Goal: Obtain resource: Download file/media

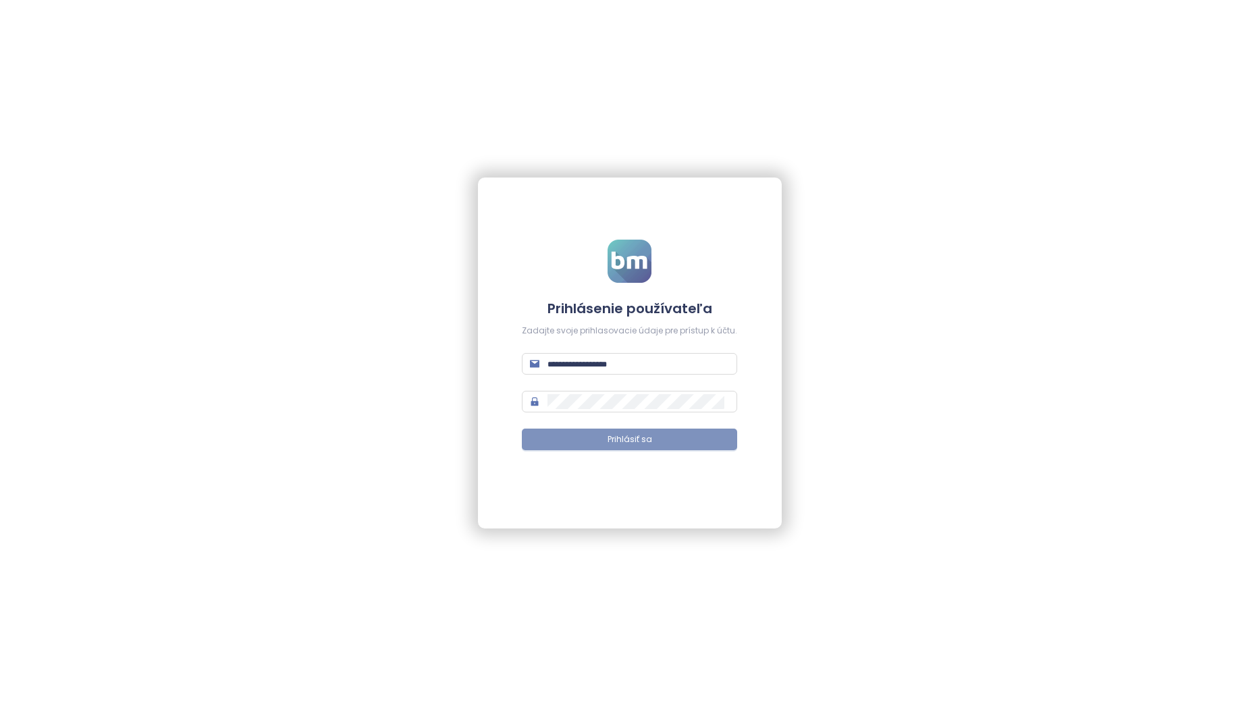
type input "**********"
click at [616, 444] on span "Prihlásiť sa" at bounding box center [630, 439] width 45 height 13
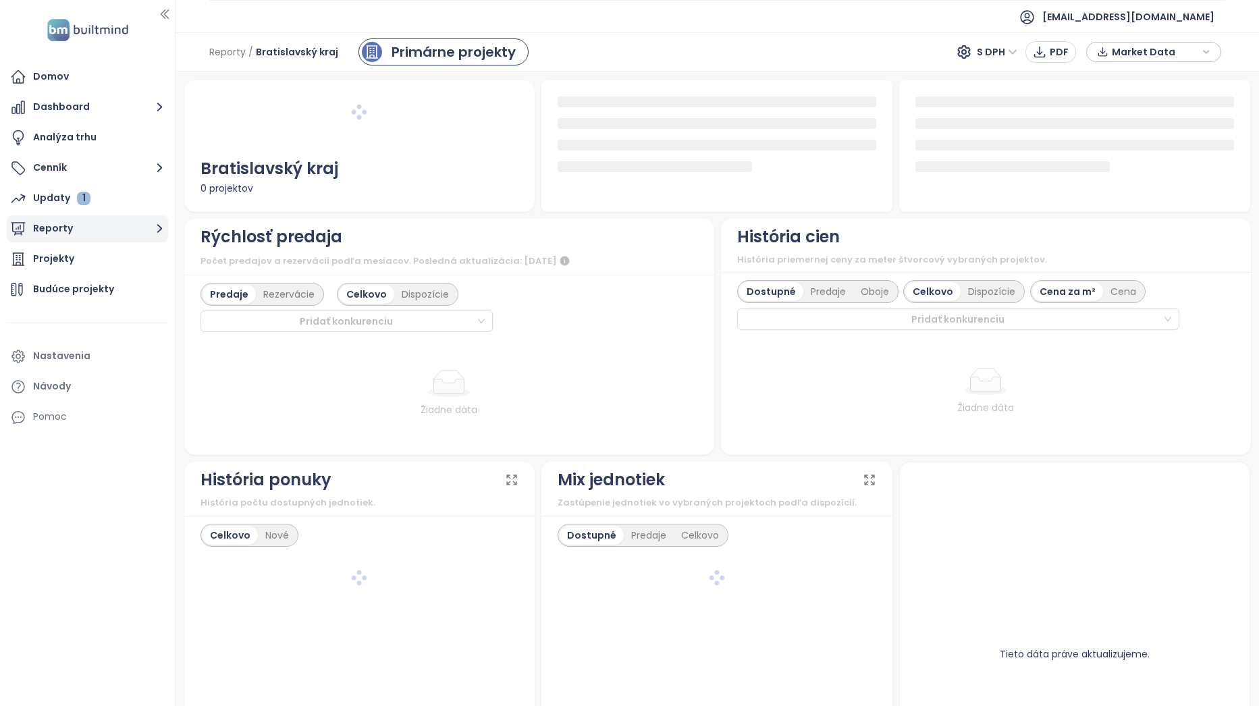
click at [119, 225] on button "Reporty" at bounding box center [87, 228] width 161 height 27
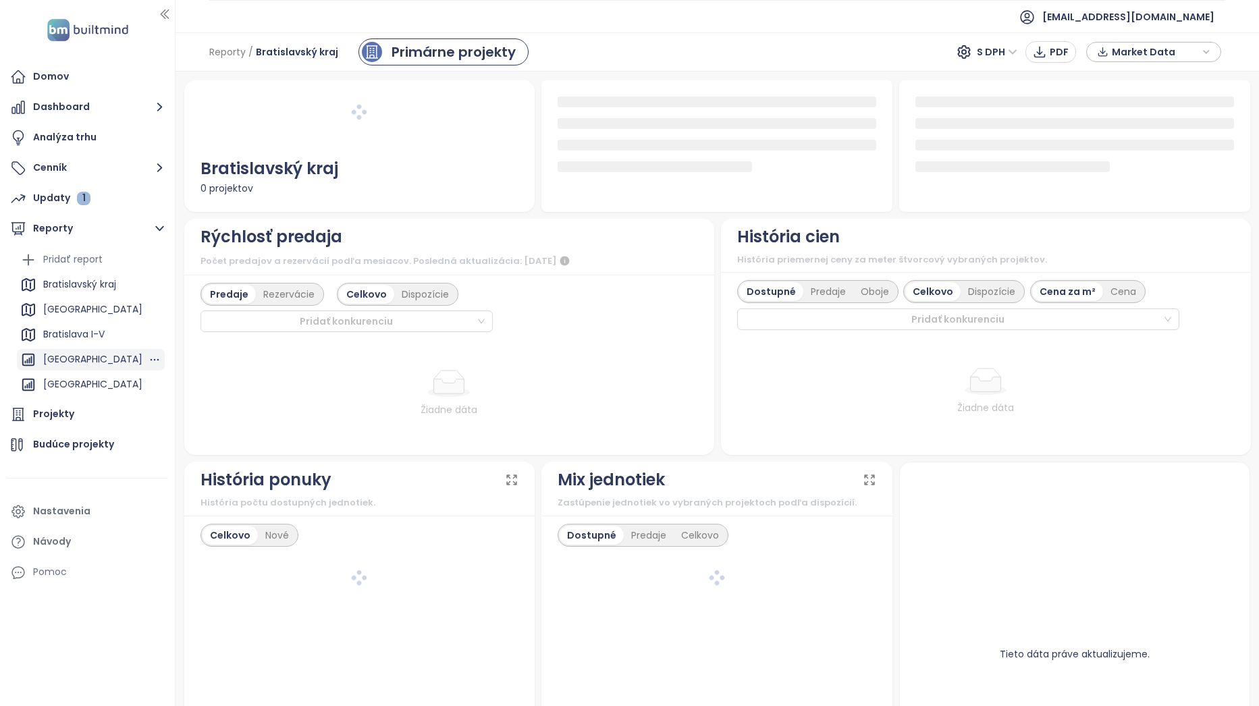
click at [100, 355] on div "[GEOGRAPHIC_DATA]" at bounding box center [92, 359] width 99 height 17
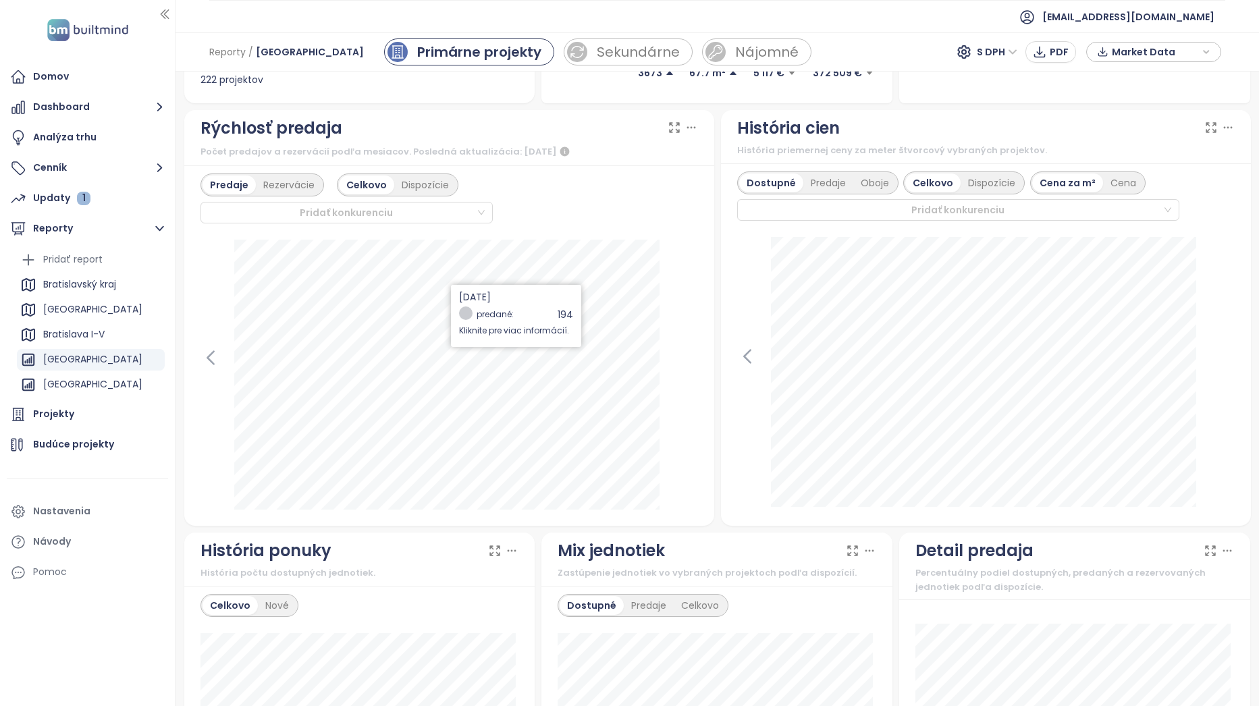
scroll to position [338, 0]
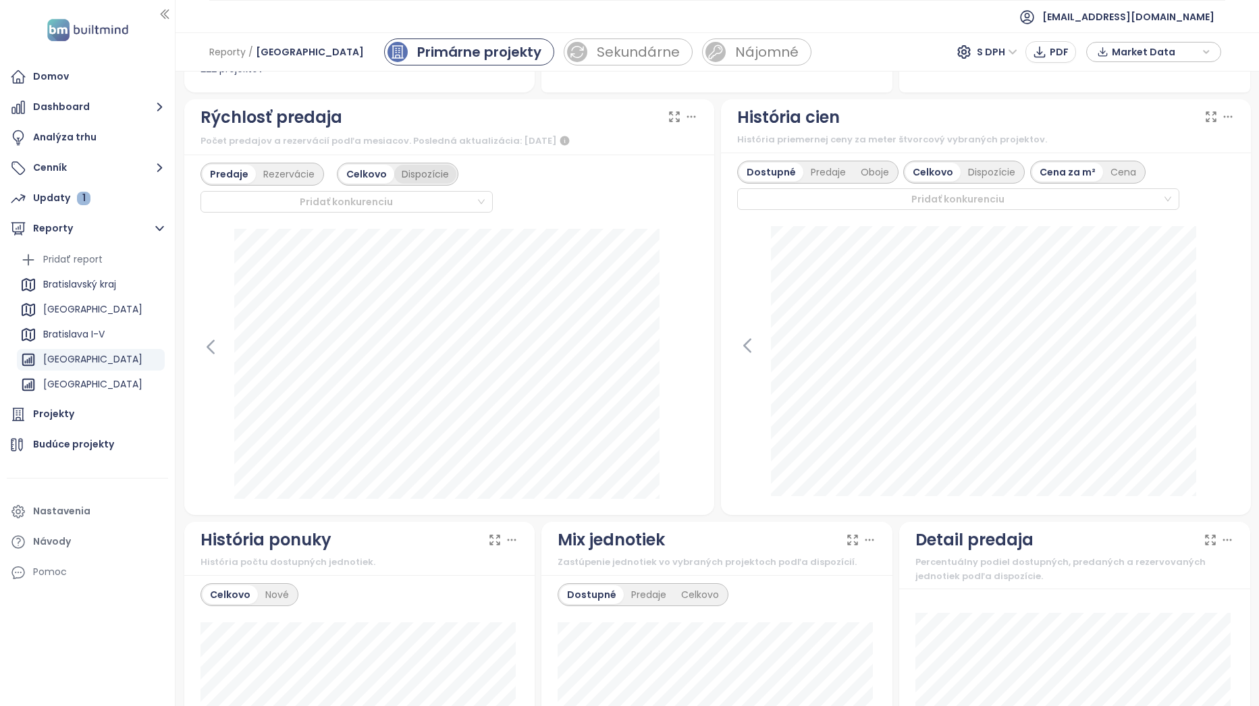
click at [436, 174] on div "Dispozície" at bounding box center [425, 174] width 62 height 19
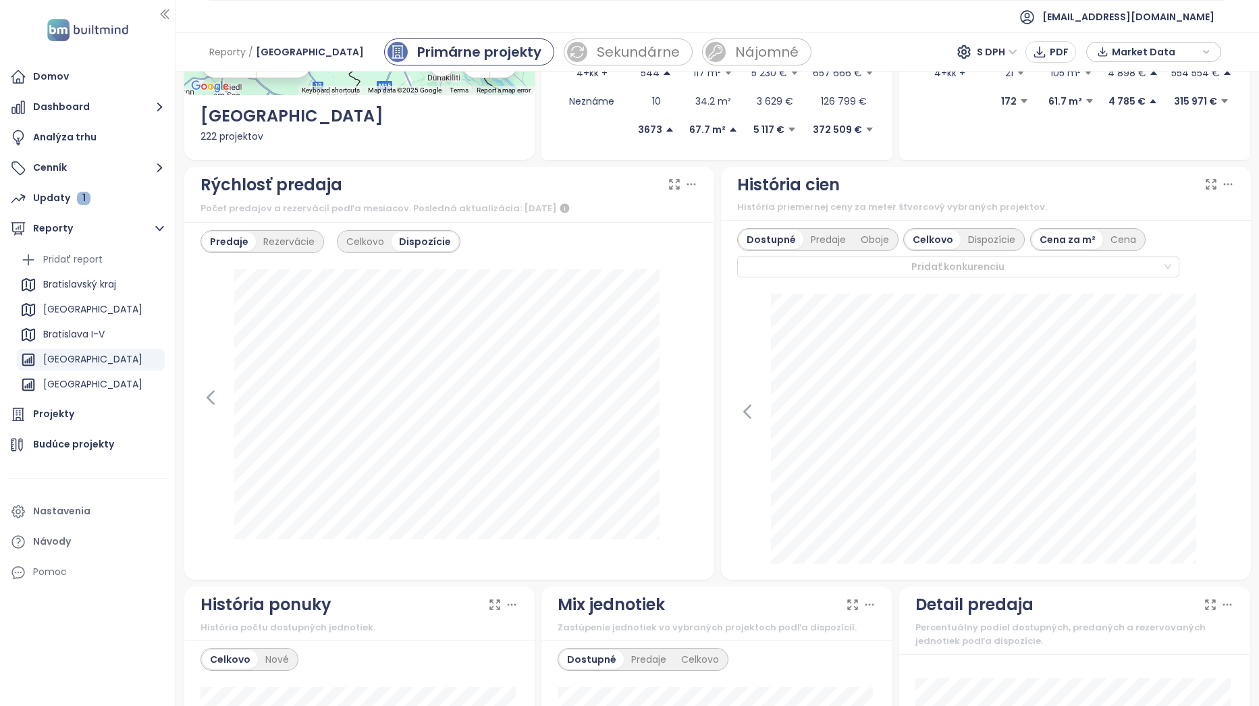
click at [747, 577] on div "Dostupné Predaje Oboje Celkovo Dispozície Cena za m² Cena Pridať konkurenciu [D…" at bounding box center [986, 400] width 530 height 360
click at [668, 184] on icon at bounding box center [675, 185] width 14 height 14
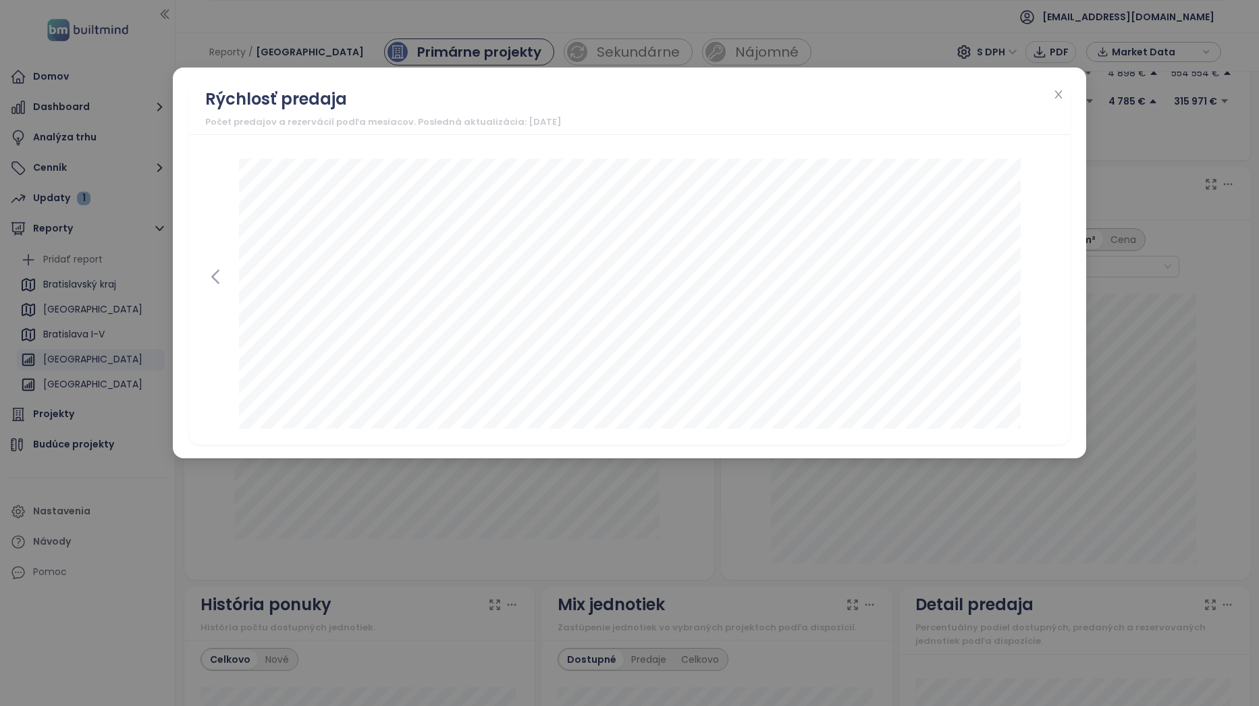
click at [1139, 373] on div "Rýchlosť predaja Počet predajov a rezervácií podľa mesiacov. Posledná aktualizá…" at bounding box center [629, 353] width 1259 height 706
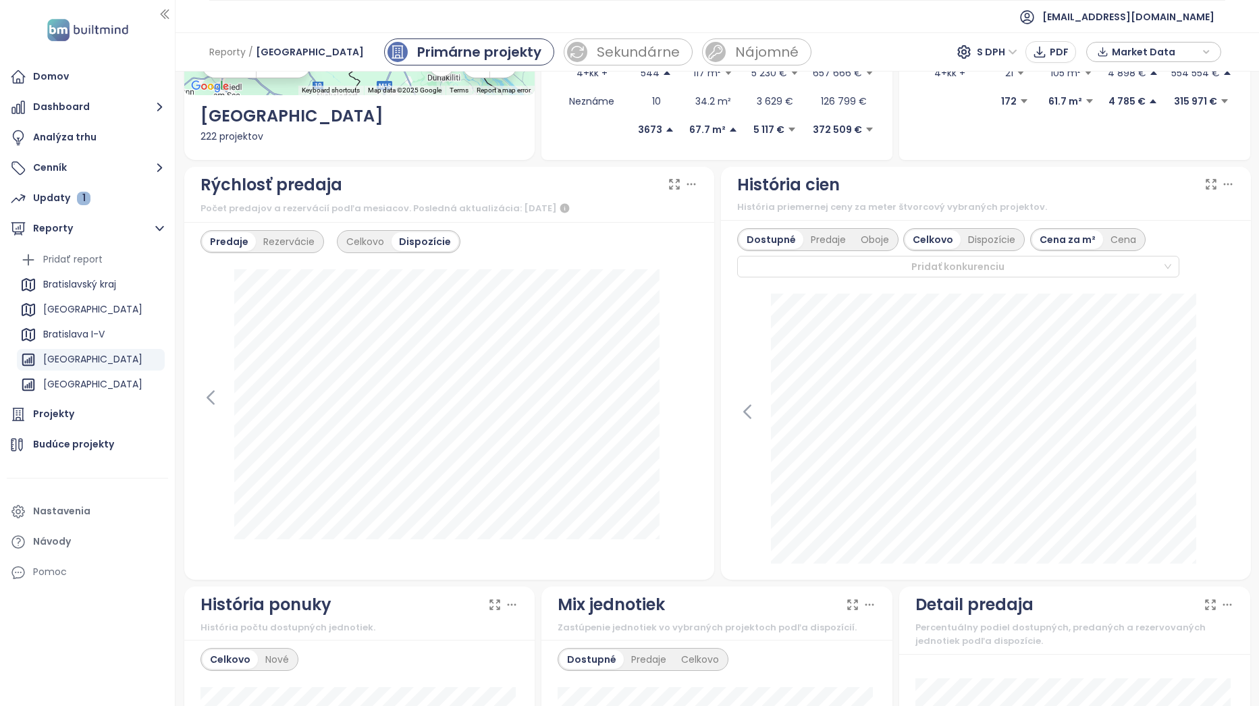
click at [684, 180] on icon at bounding box center [691, 185] width 14 height 14
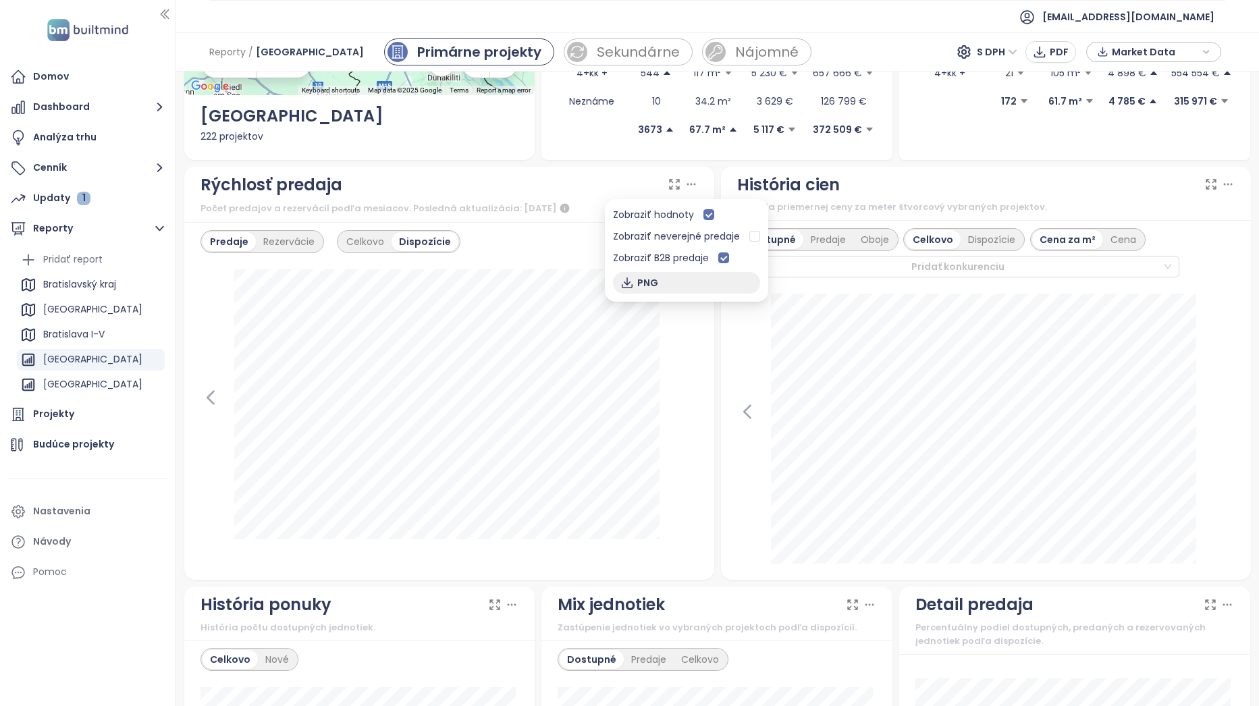
click at [662, 285] on button "PNG" at bounding box center [686, 283] width 147 height 22
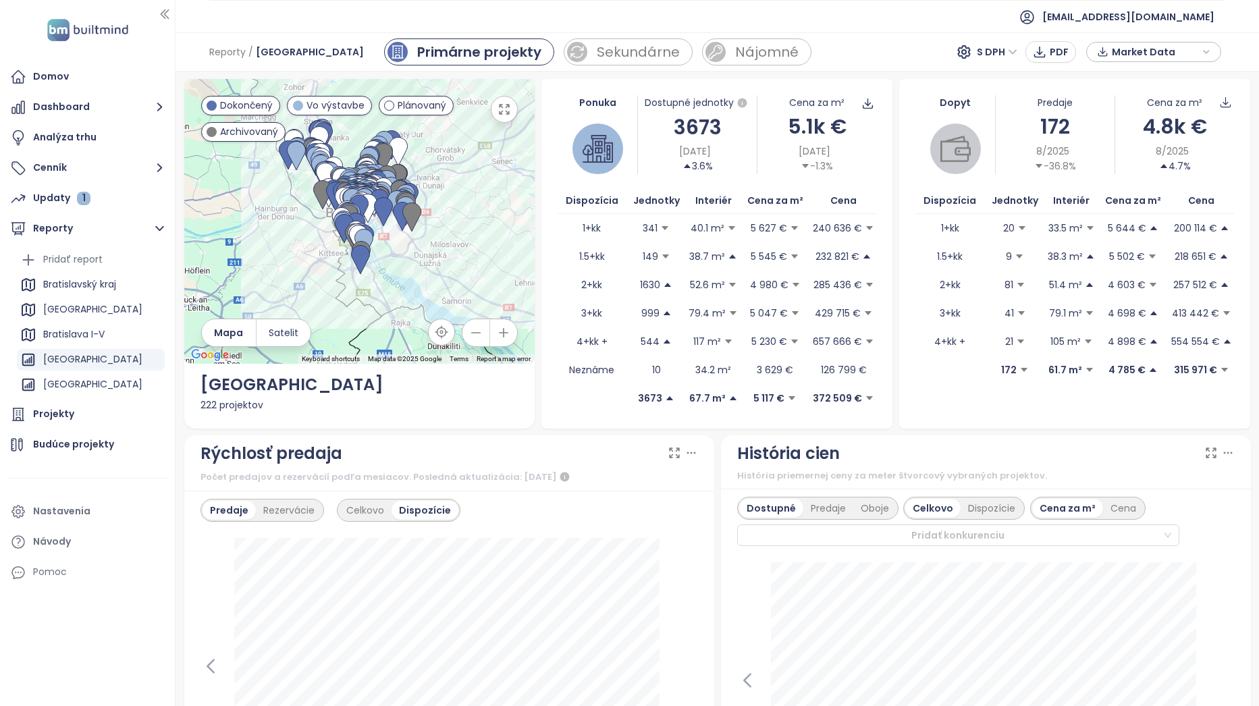
scroll to position [0, 0]
